Goal: Transaction & Acquisition: Download file/media

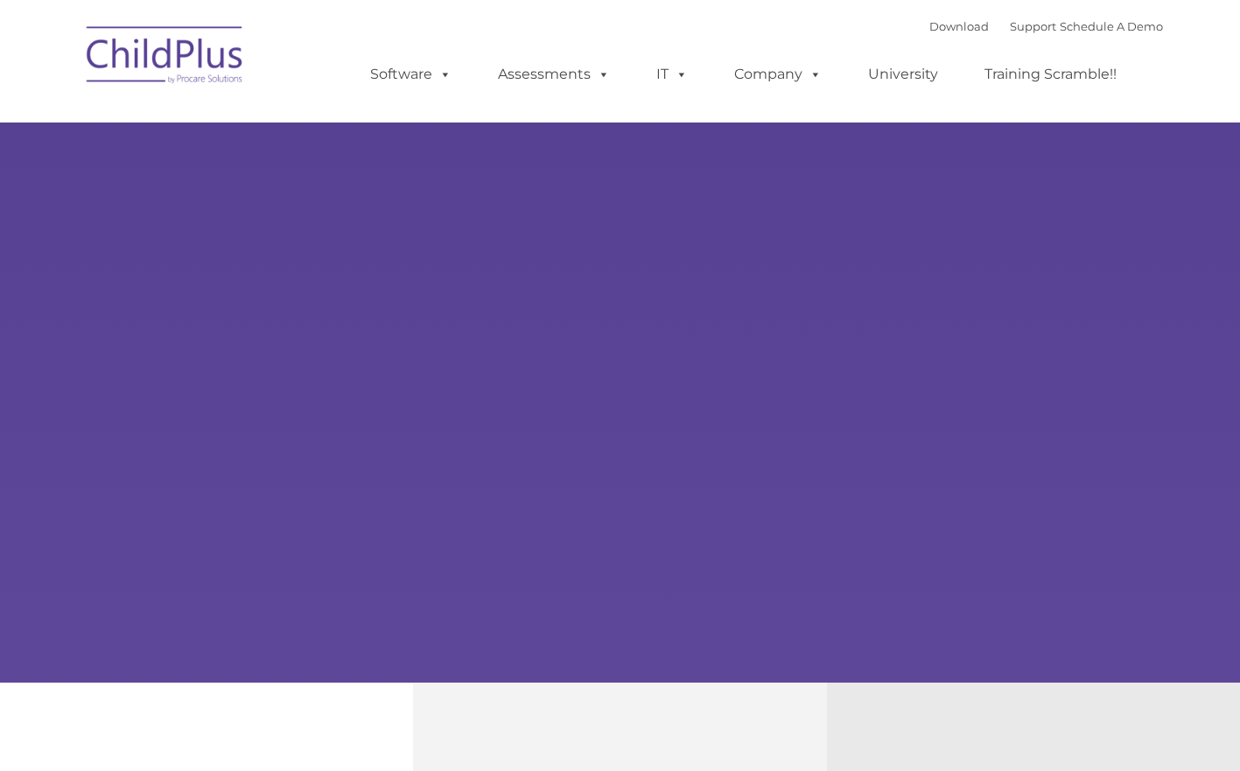
type input ""
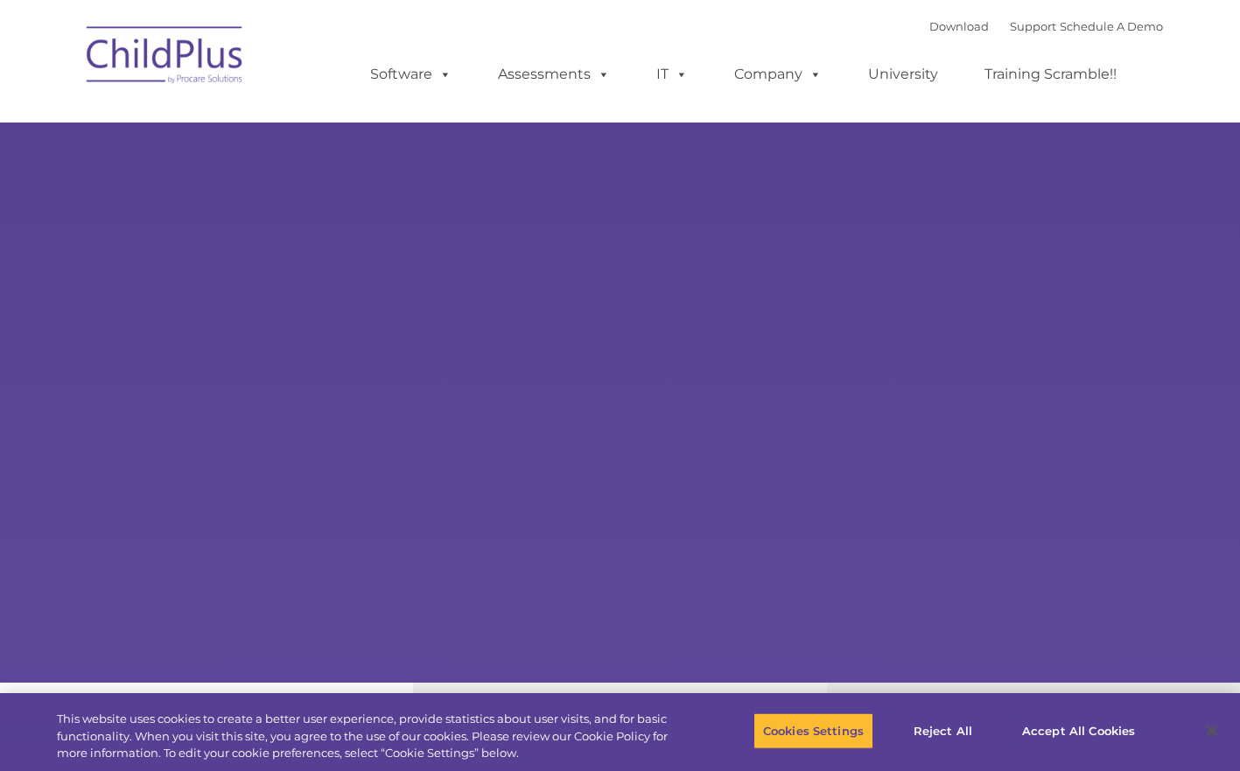
select select "MEDIUM"
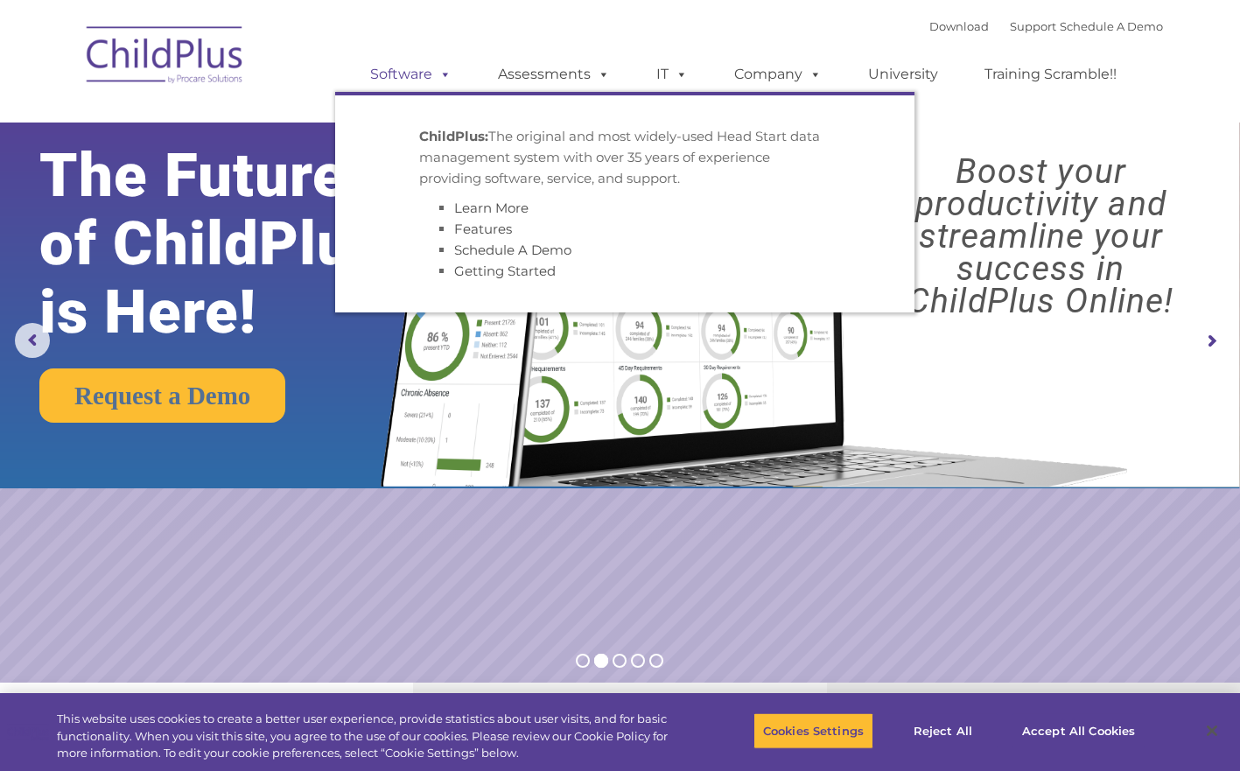
click at [392, 71] on link "Software" at bounding box center [411, 74] width 116 height 35
click at [397, 72] on link "Software" at bounding box center [411, 74] width 116 height 35
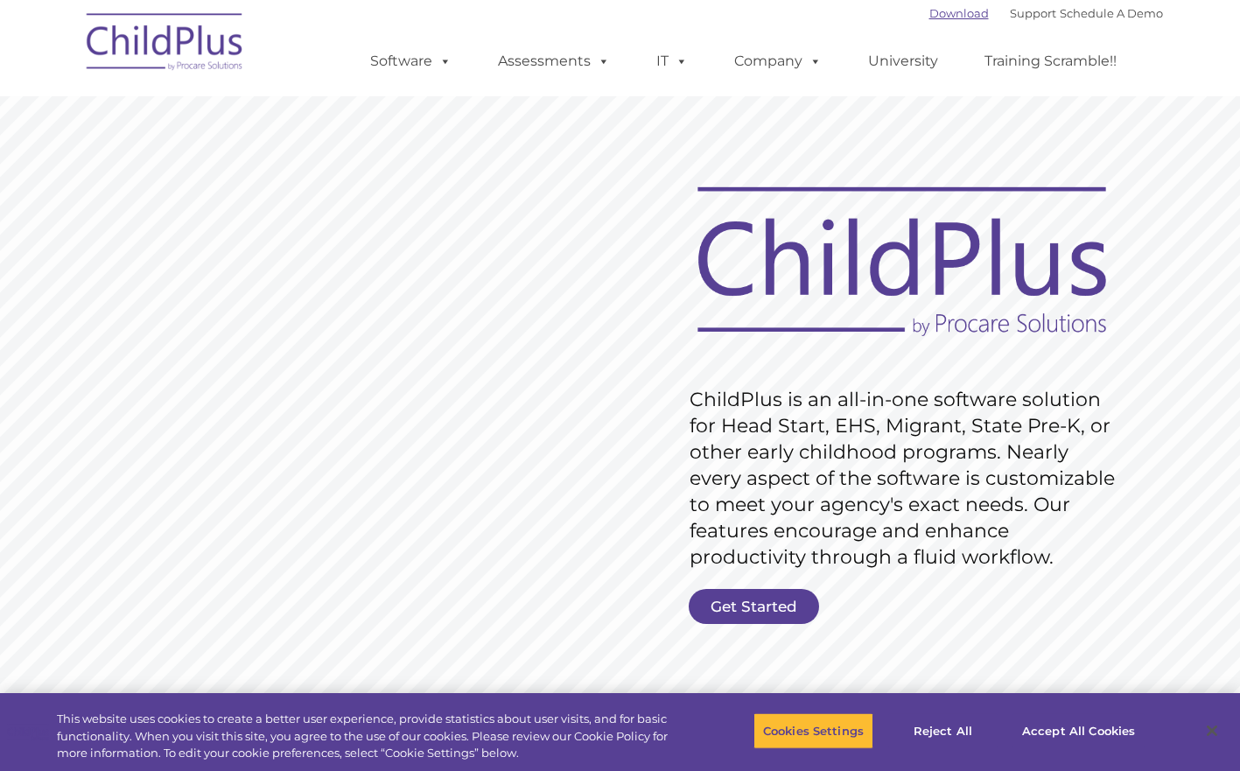
click at [937, 13] on link "Download" at bounding box center [958, 13] width 59 height 14
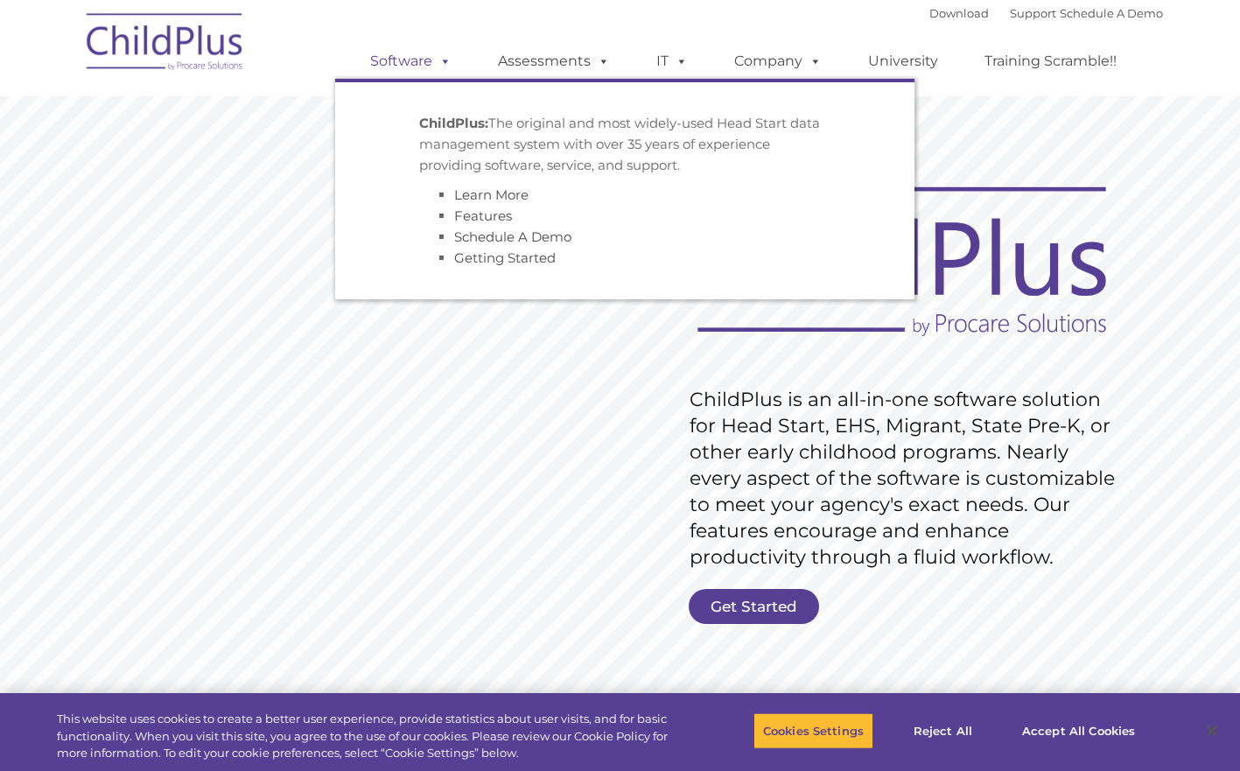
click at [415, 52] on link "Software" at bounding box center [411, 61] width 116 height 35
click at [411, 62] on link "Software" at bounding box center [411, 61] width 116 height 35
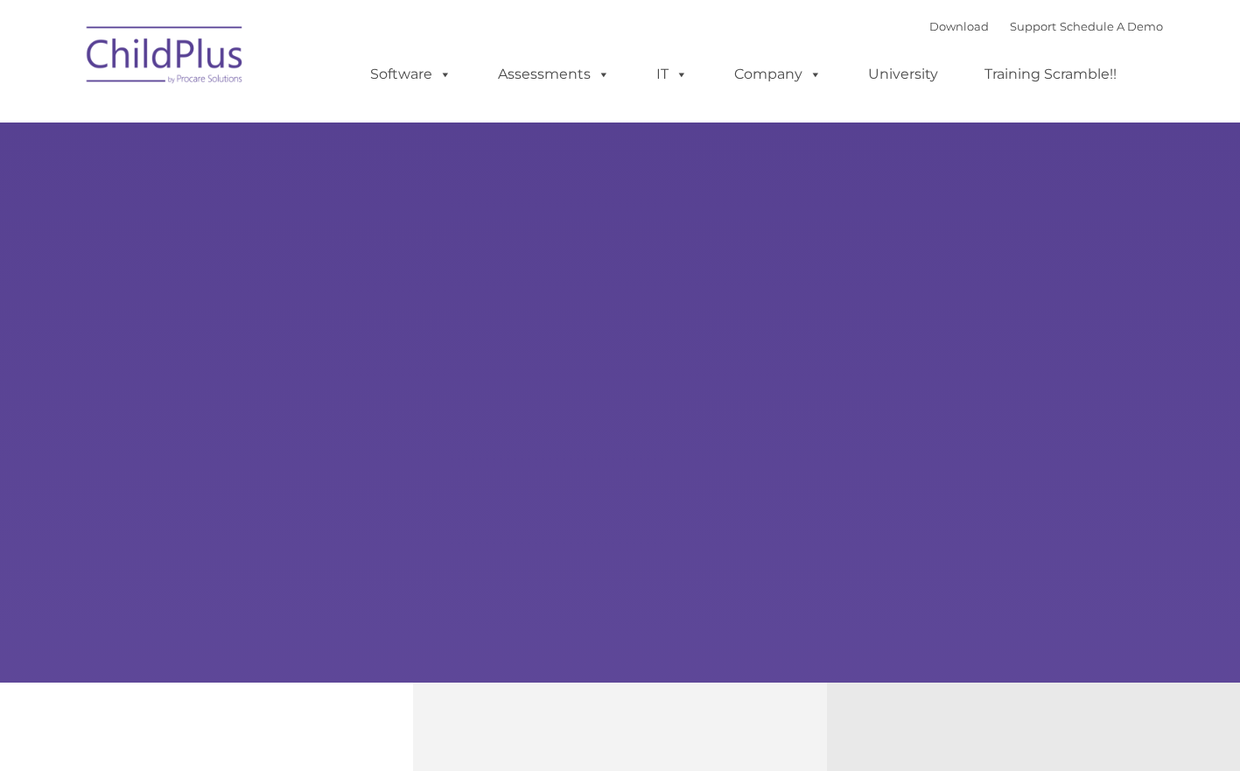
type input ""
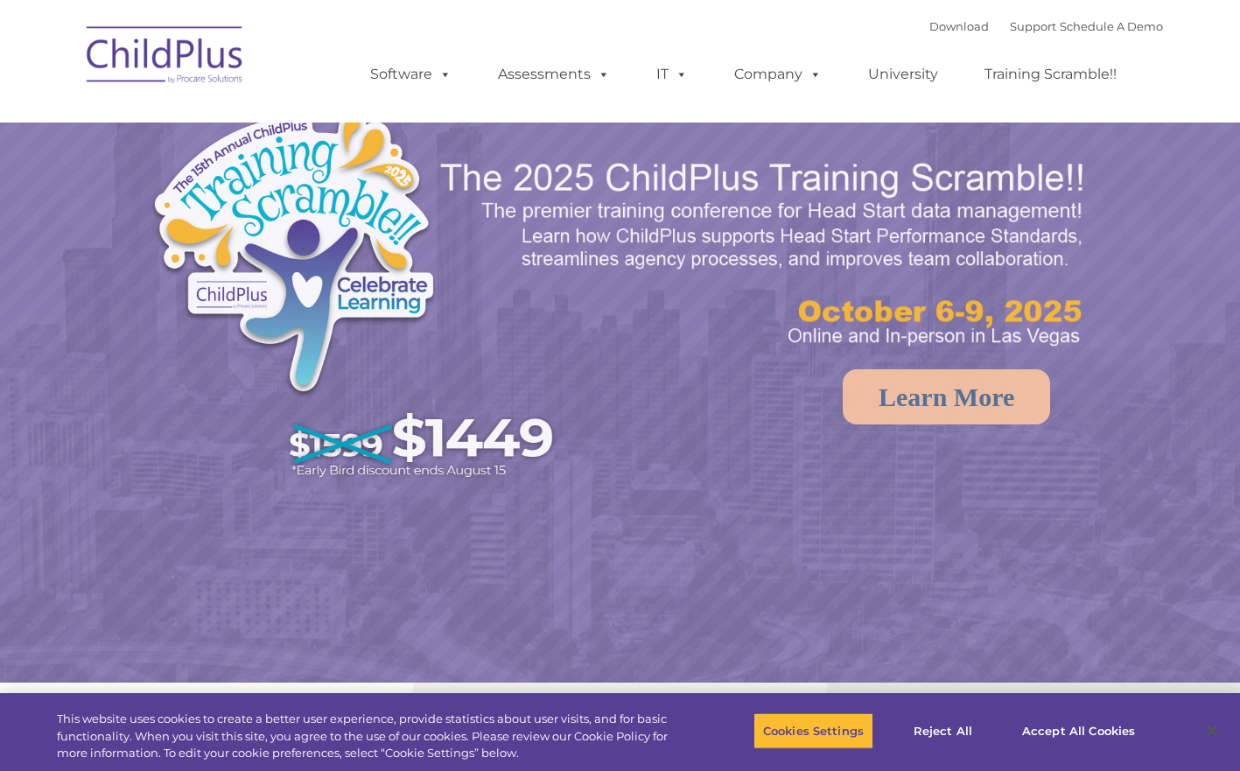
select select "MEDIUM"
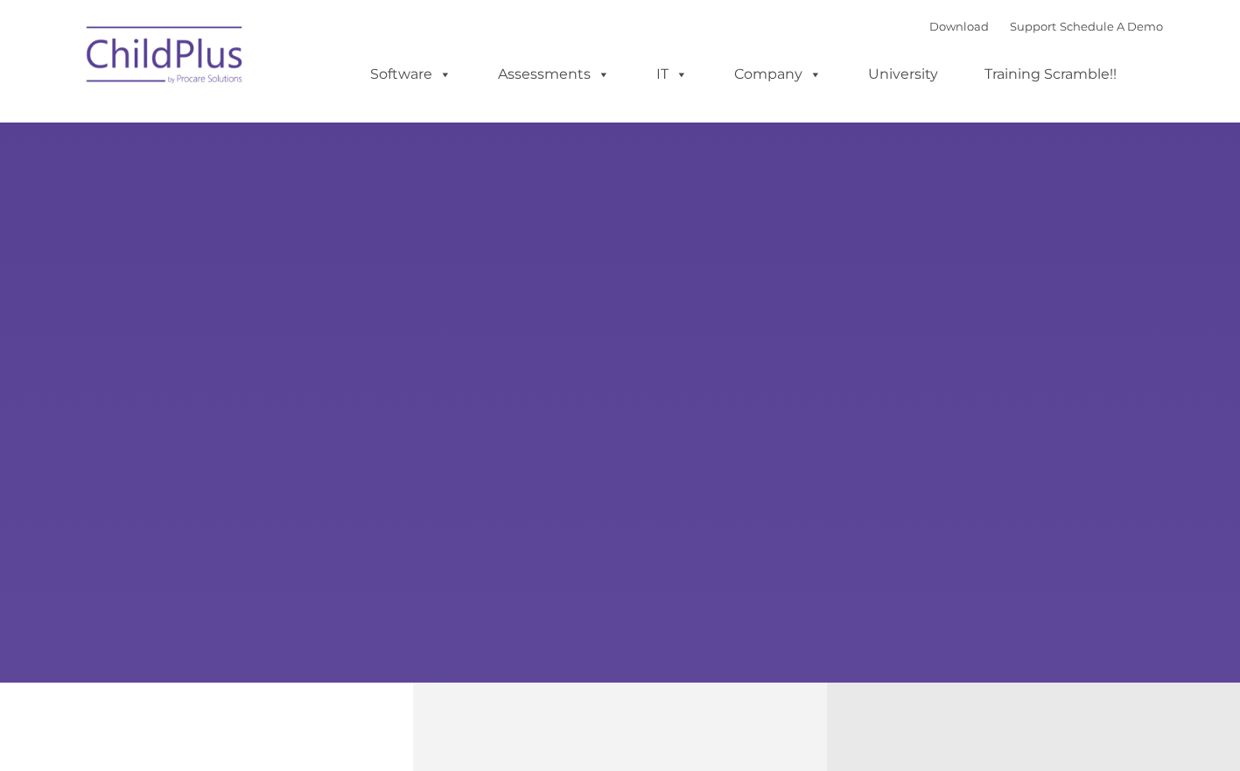
type input ""
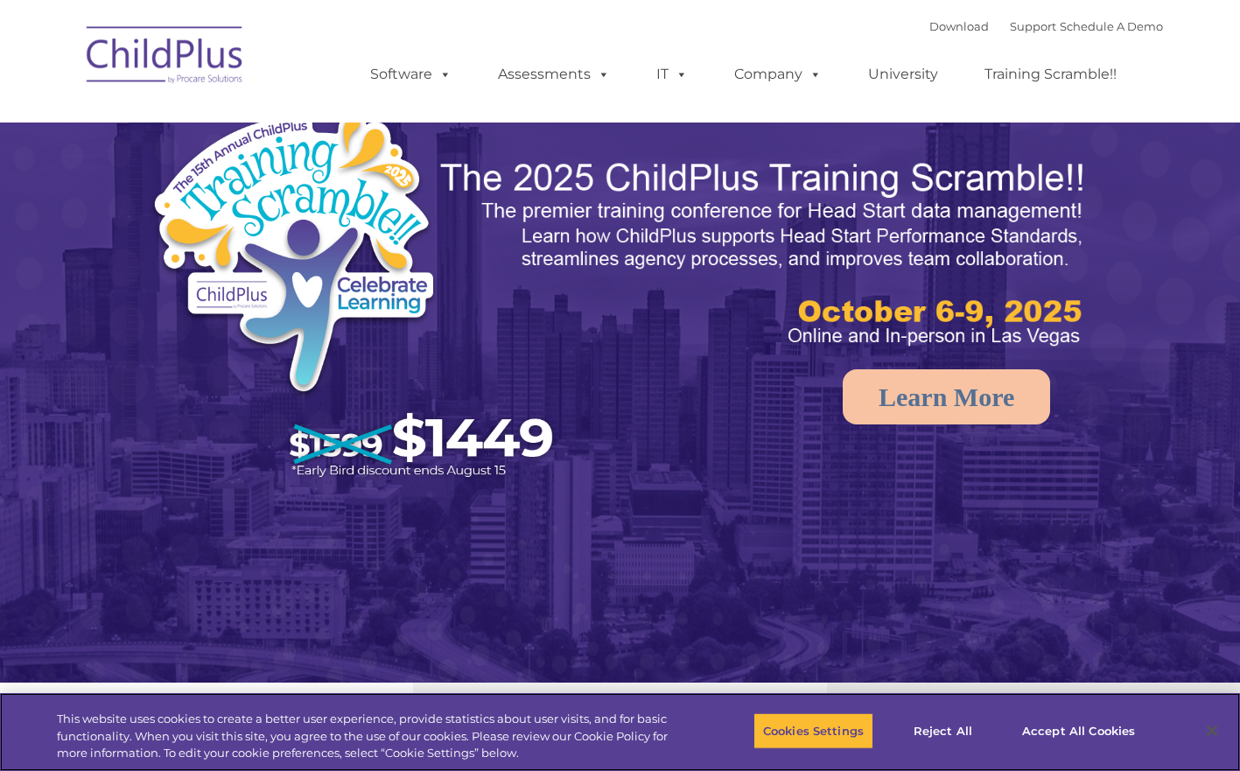
select select "MEDIUM"
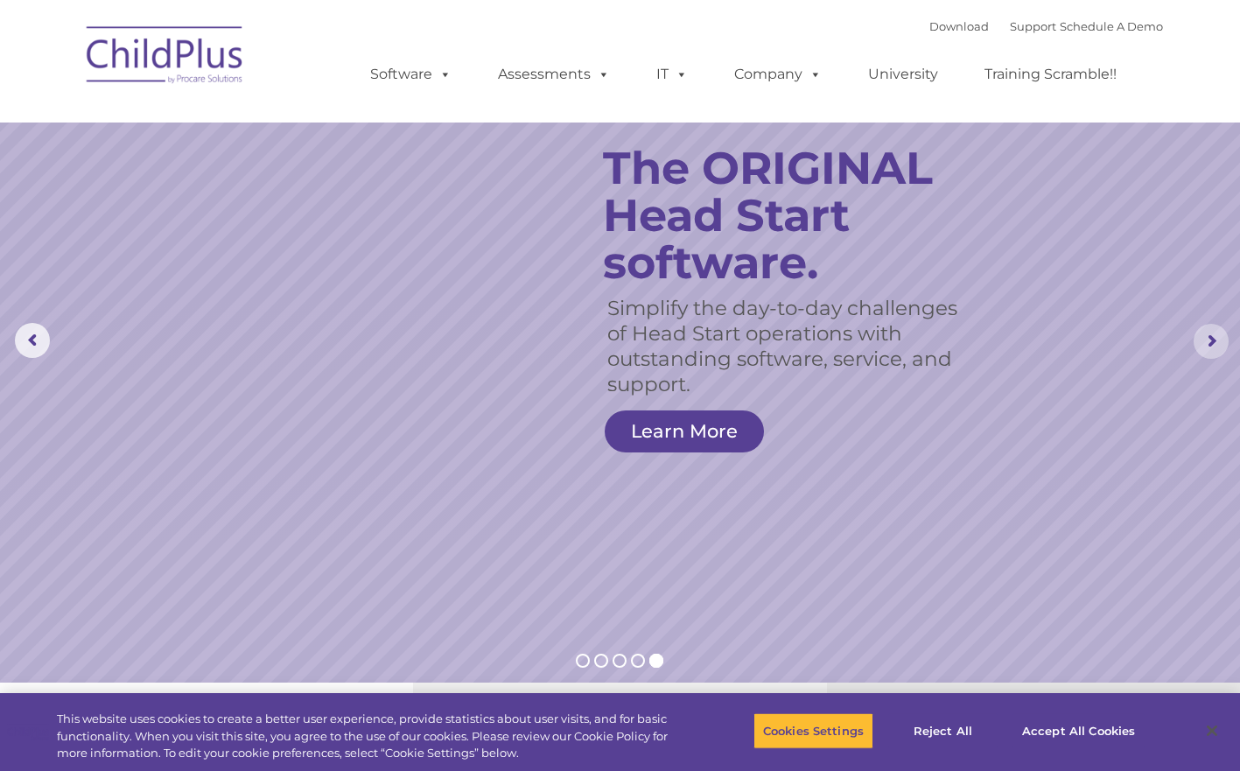
click at [1214, 336] on rs-arrow at bounding box center [1210, 341] width 35 height 35
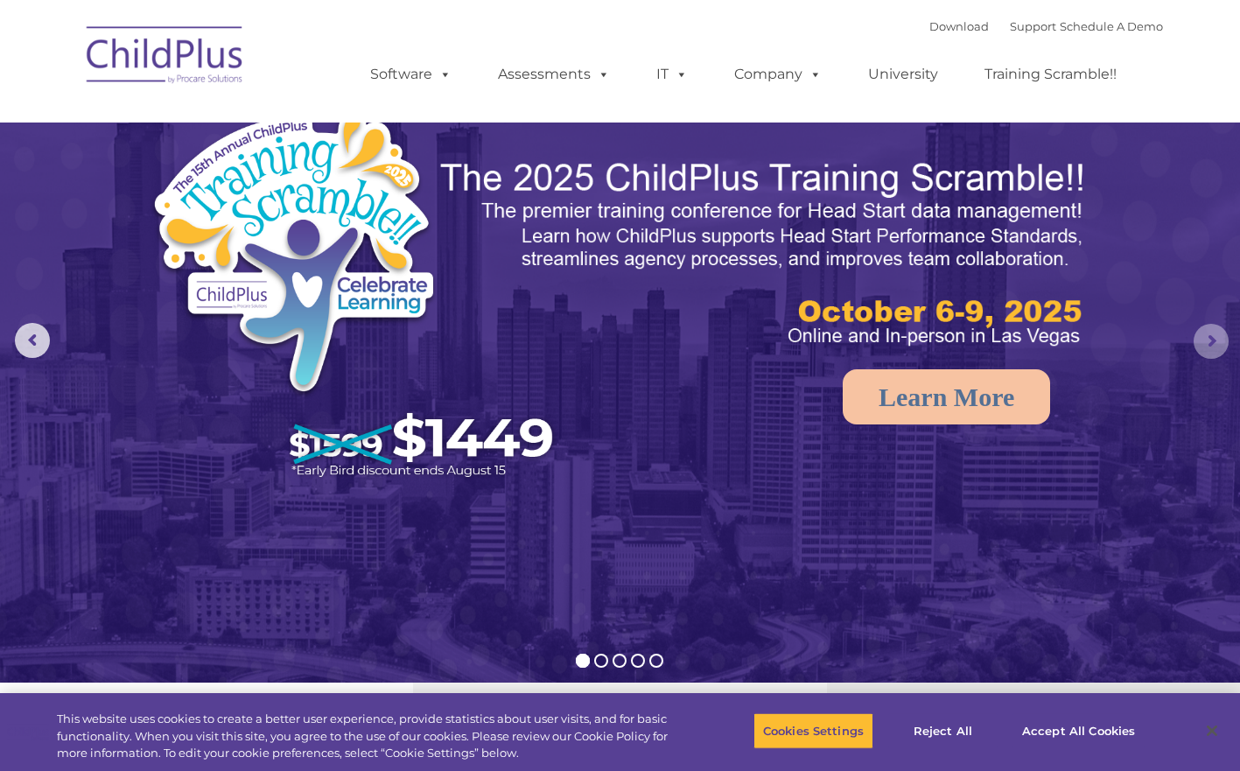
click at [1214, 336] on rs-arrow at bounding box center [1210, 341] width 35 height 35
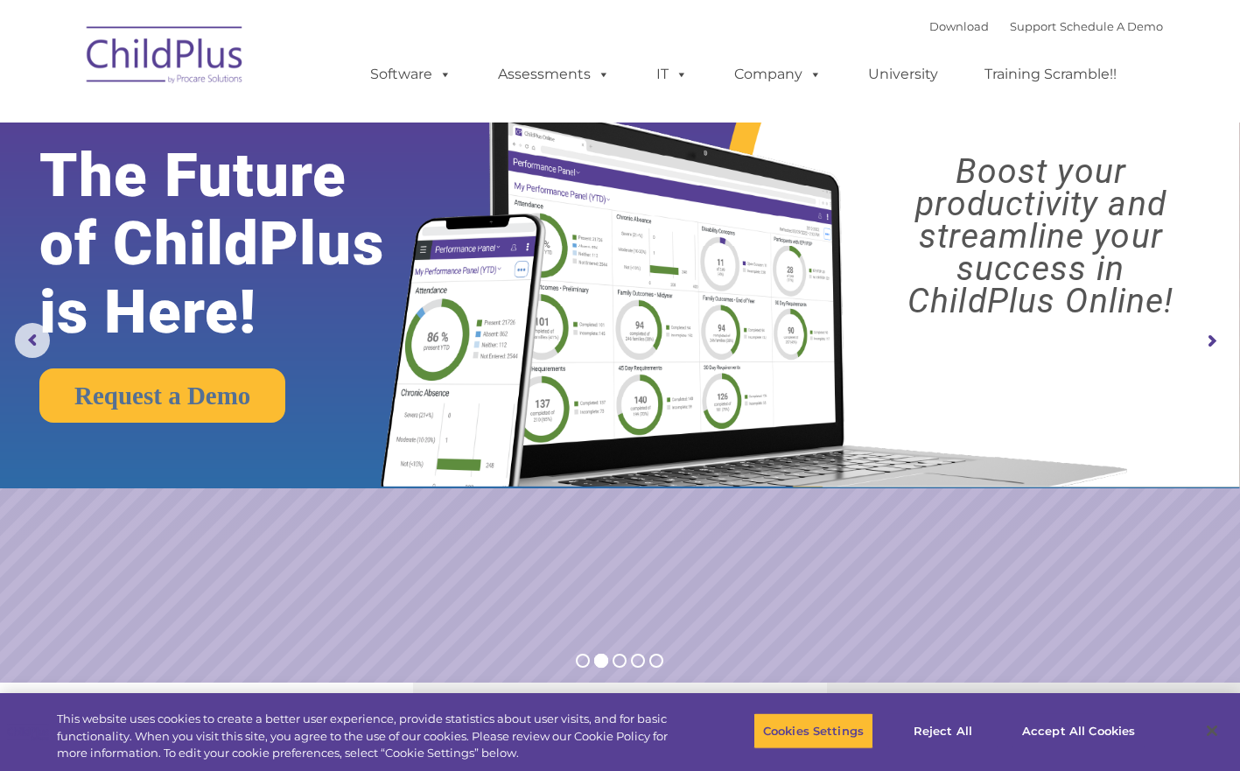
click at [1214, 336] on rs-arrow at bounding box center [1210, 341] width 35 height 35
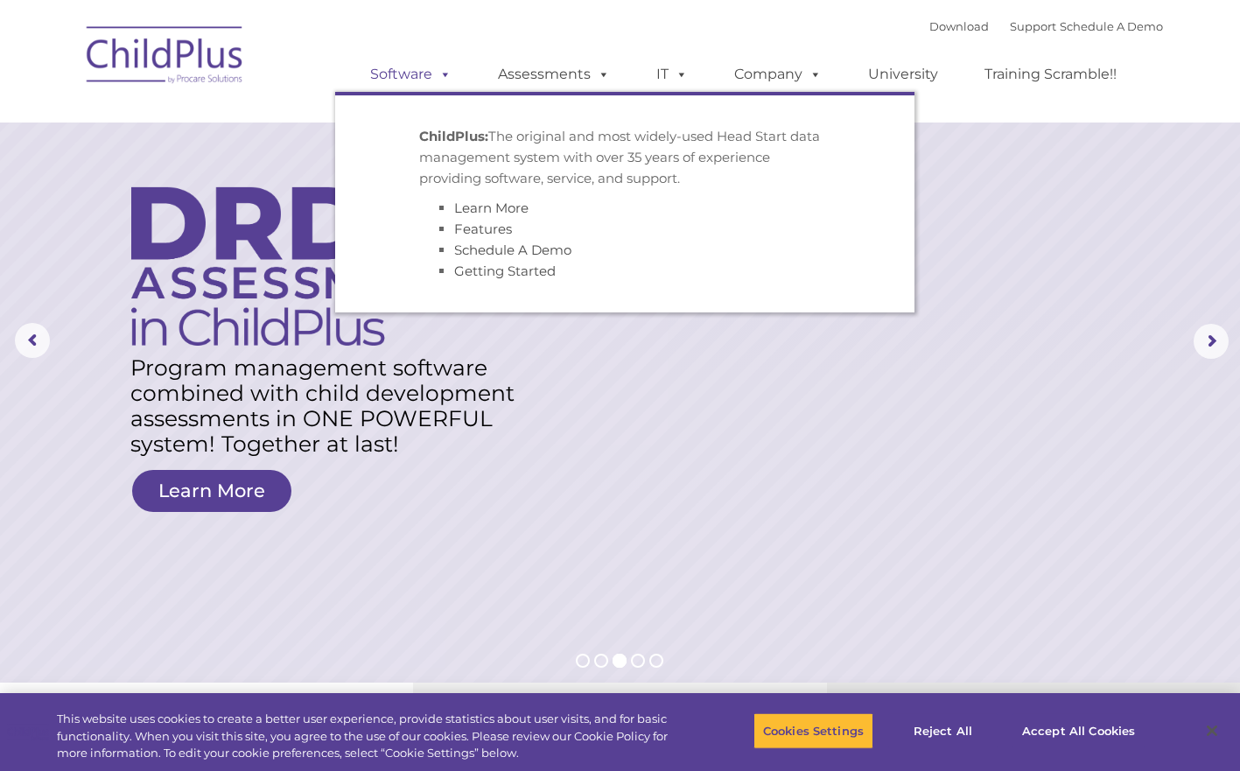
click at [388, 69] on link "Software" at bounding box center [411, 74] width 116 height 35
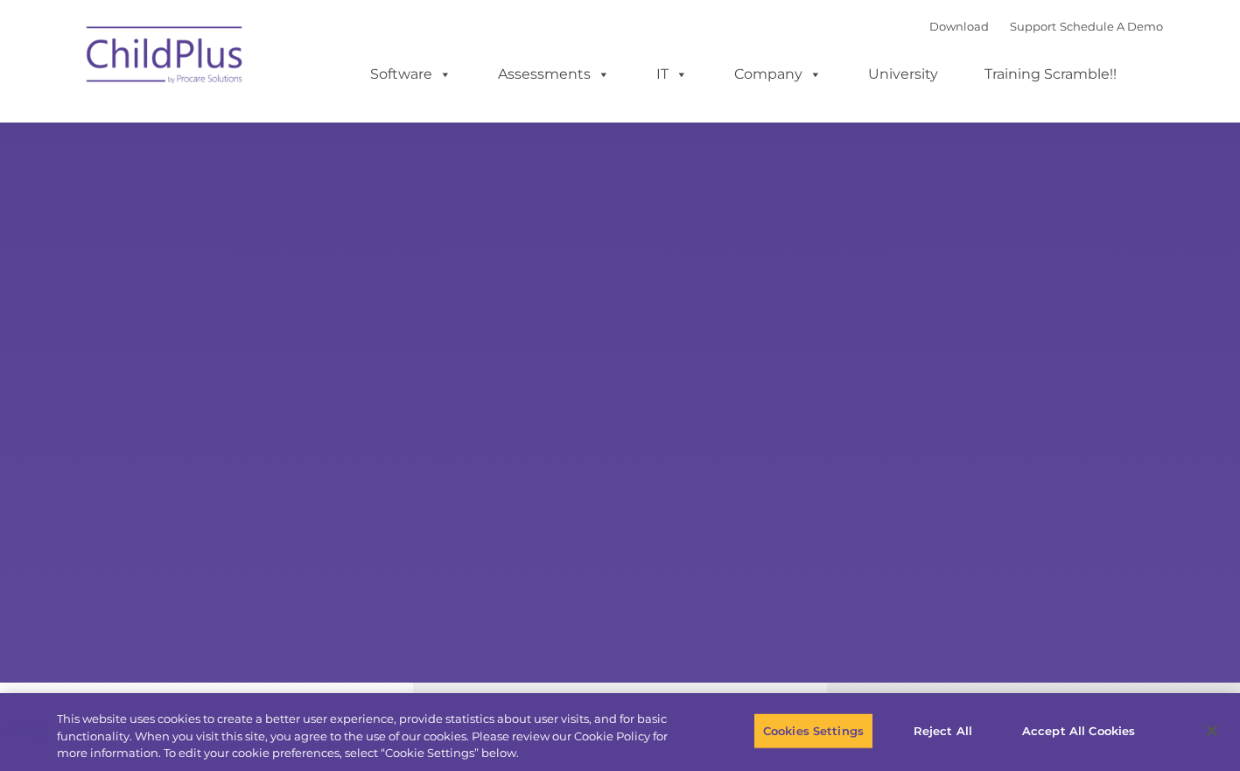
type input ""
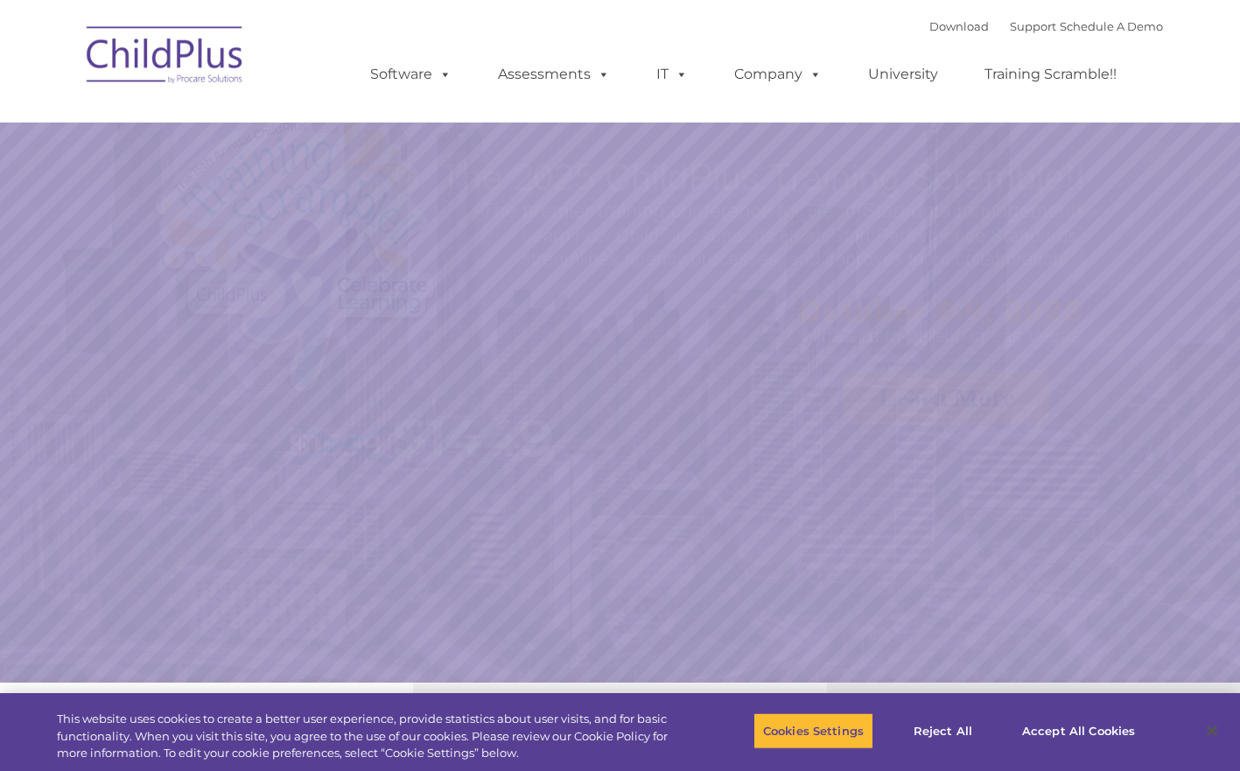
select select "MEDIUM"
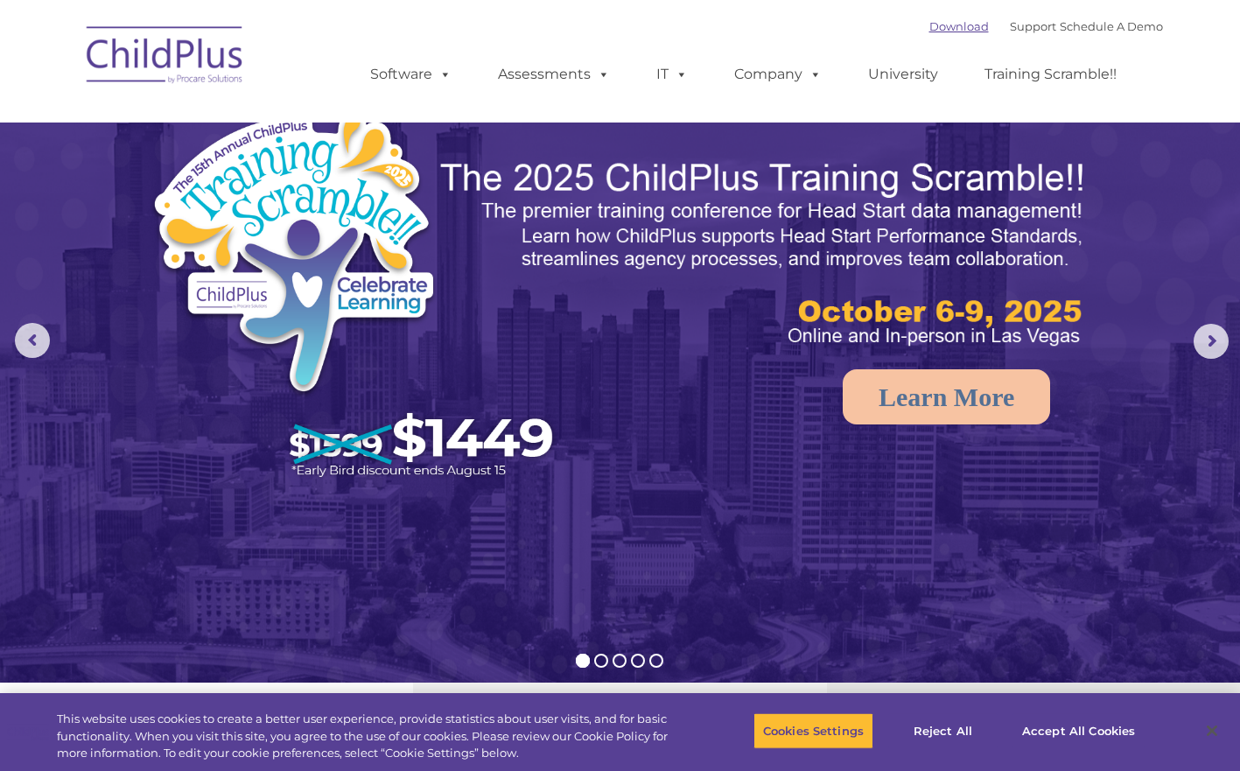
click at [936, 30] on link "Download" at bounding box center [958, 26] width 59 height 14
